Goal: Complete application form: Complete application form

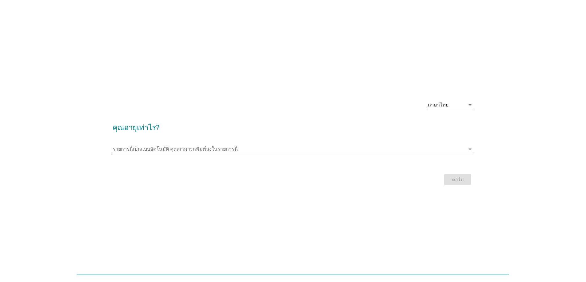
click at [146, 148] on input "รายการนี้เป็นแบบอัตโนมัติ คุณสามารถพิมพ์ลงในรายการนี้" at bounding box center [289, 149] width 352 height 10
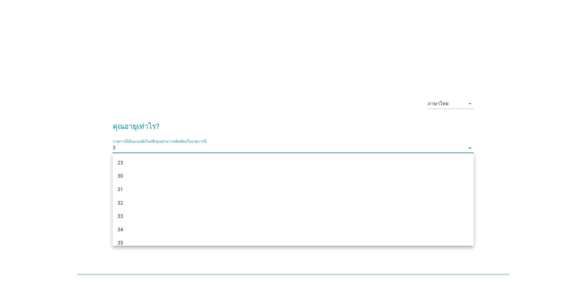
type input "39"
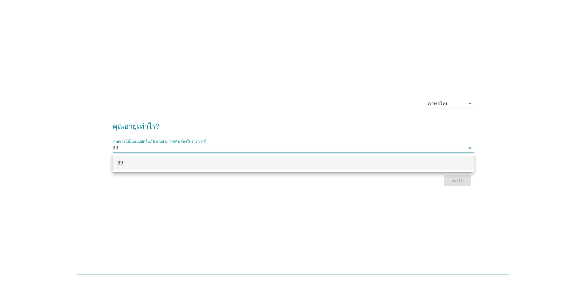
click at [155, 161] on div "39" at bounding box center [278, 163] width 322 height 7
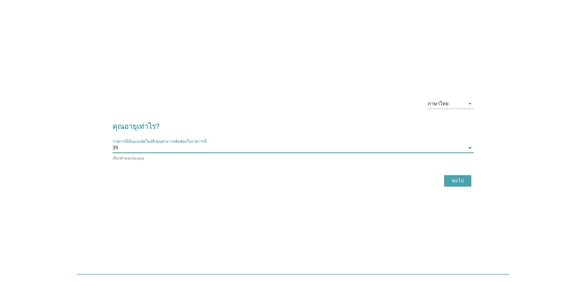
click at [462, 184] on button "ต่อไป" at bounding box center [457, 181] width 27 height 11
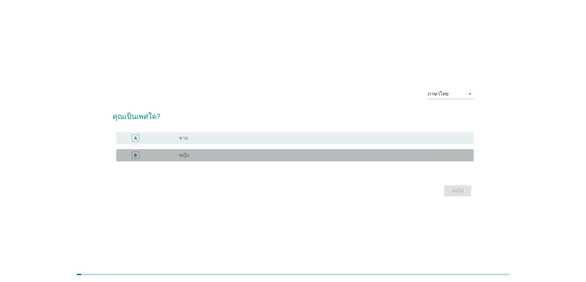
click at [135, 156] on div "B" at bounding box center [135, 155] width 3 height 6
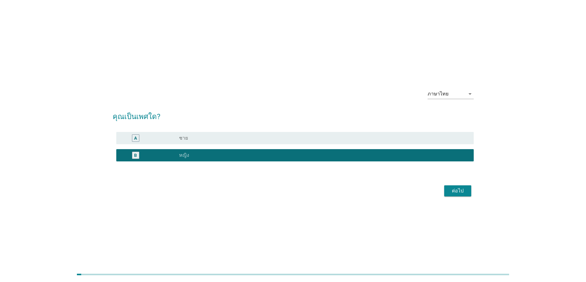
click at [460, 193] on div "ต่อไป" at bounding box center [457, 191] width 17 height 7
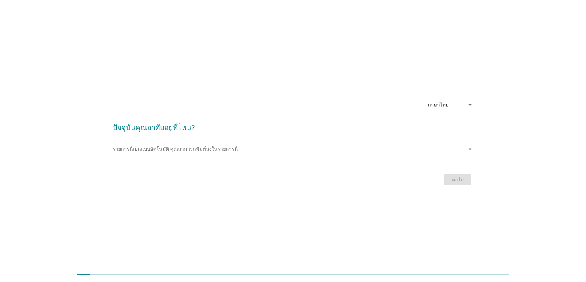
click at [126, 151] on input "รายการนี้เป็นแบบอัตโนมัติ คุณสามารถพิมพ์ลงในรายการนี้" at bounding box center [289, 149] width 352 height 10
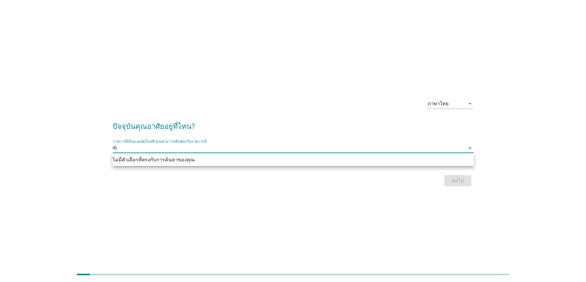
type input "r"
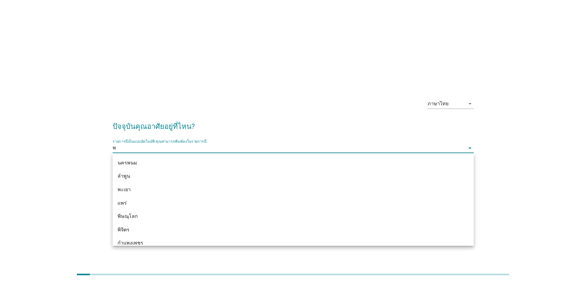
type input "พิ"
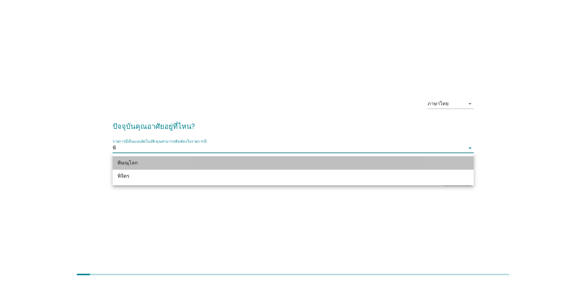
click at [133, 161] on div "พิษณุโลก" at bounding box center [278, 163] width 322 height 7
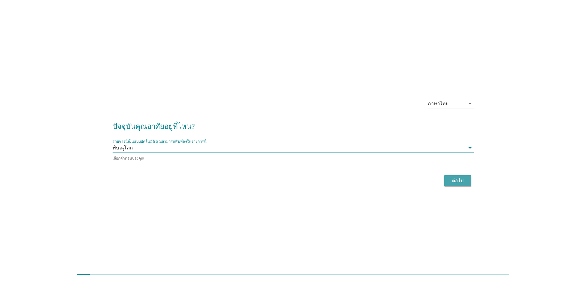
click at [456, 177] on div "ต่อไป" at bounding box center [457, 180] width 17 height 7
